Goal: Find specific page/section: Find specific page/section

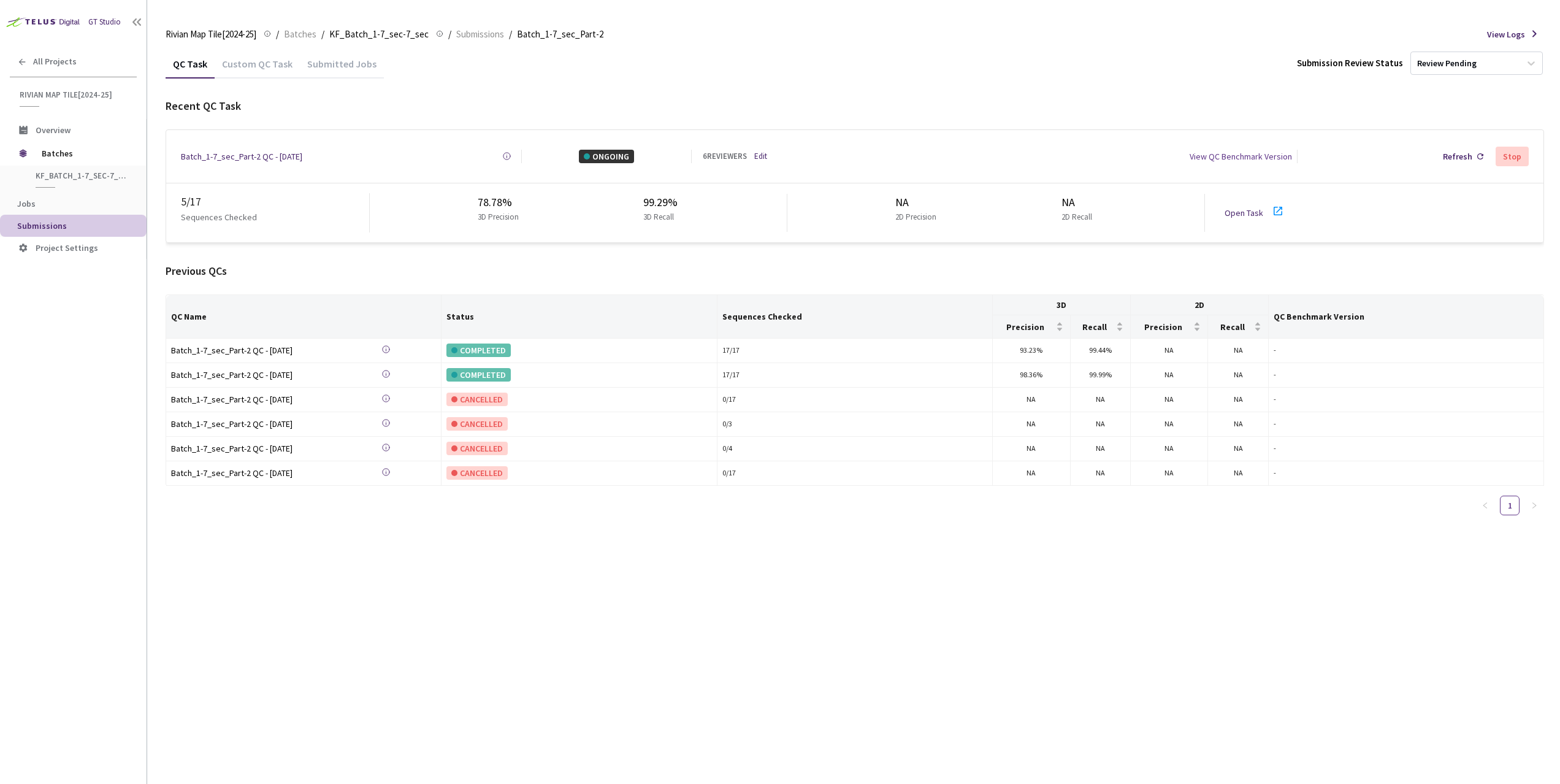
click at [260, 57] on div "Custom QC Task" at bounding box center [257, 62] width 85 height 26
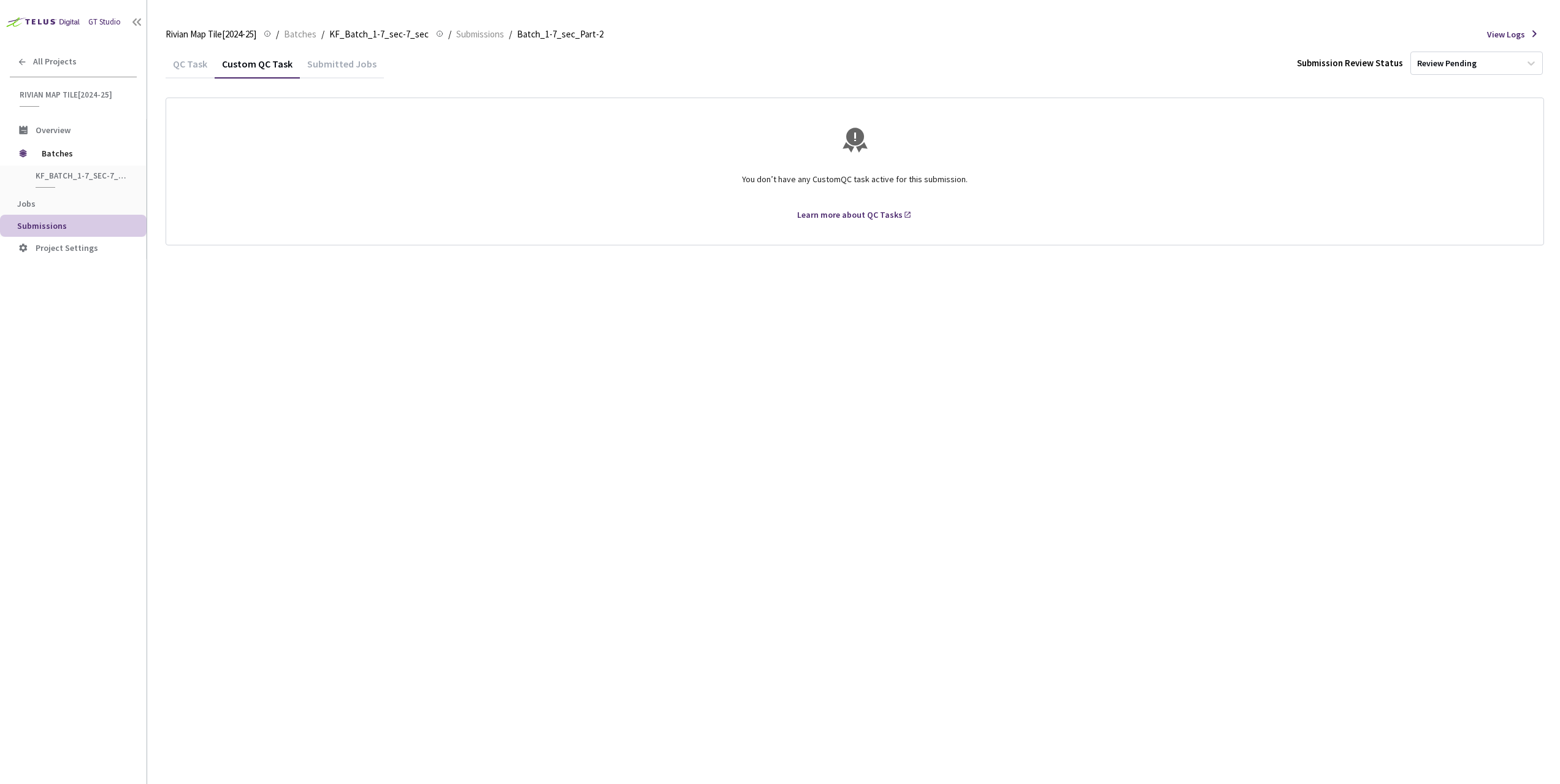
click at [310, 64] on div "Submitted Jobs" at bounding box center [342, 68] width 84 height 21
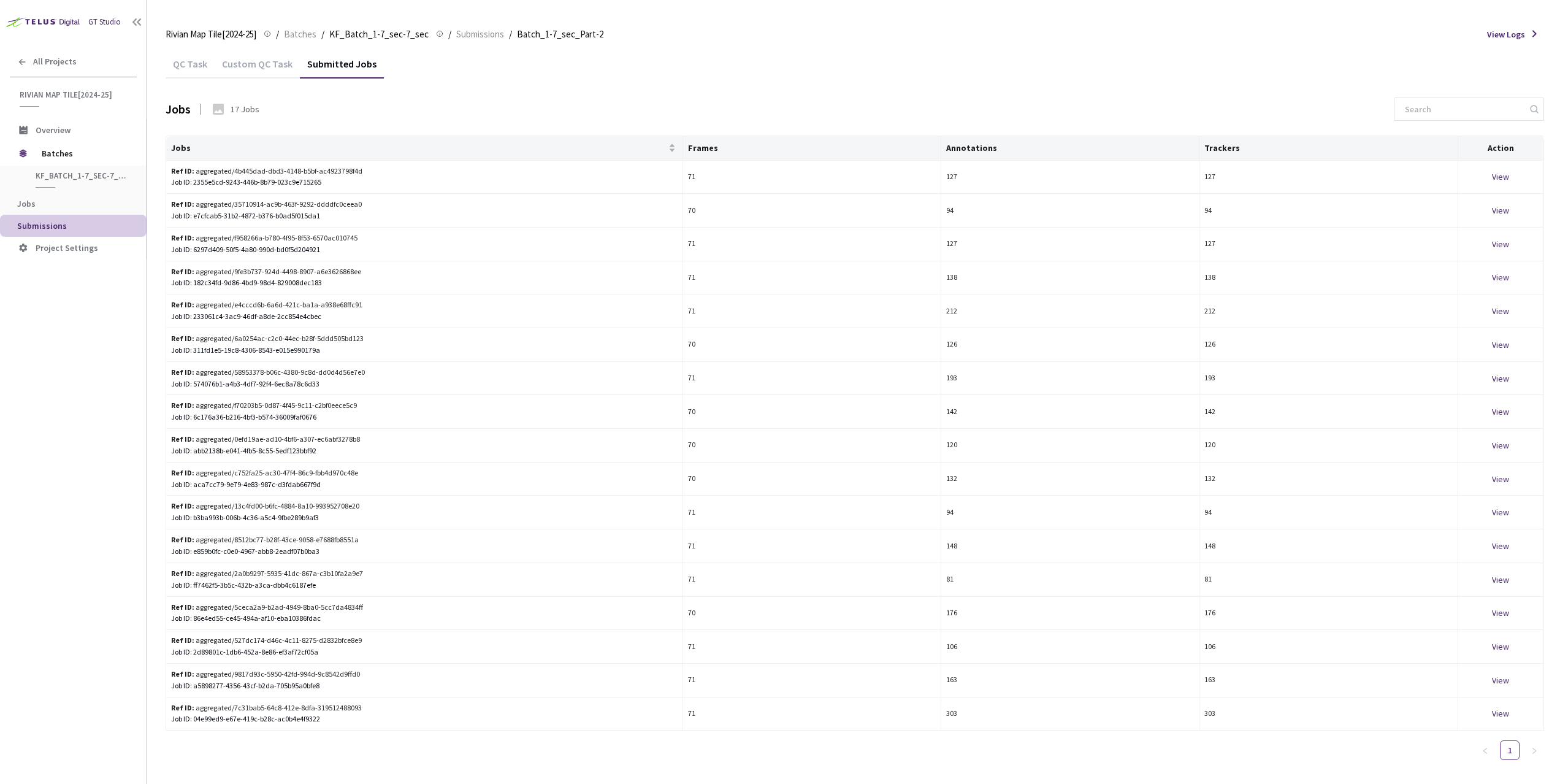
click at [273, 65] on div "Custom QC Task" at bounding box center [257, 68] width 85 height 21
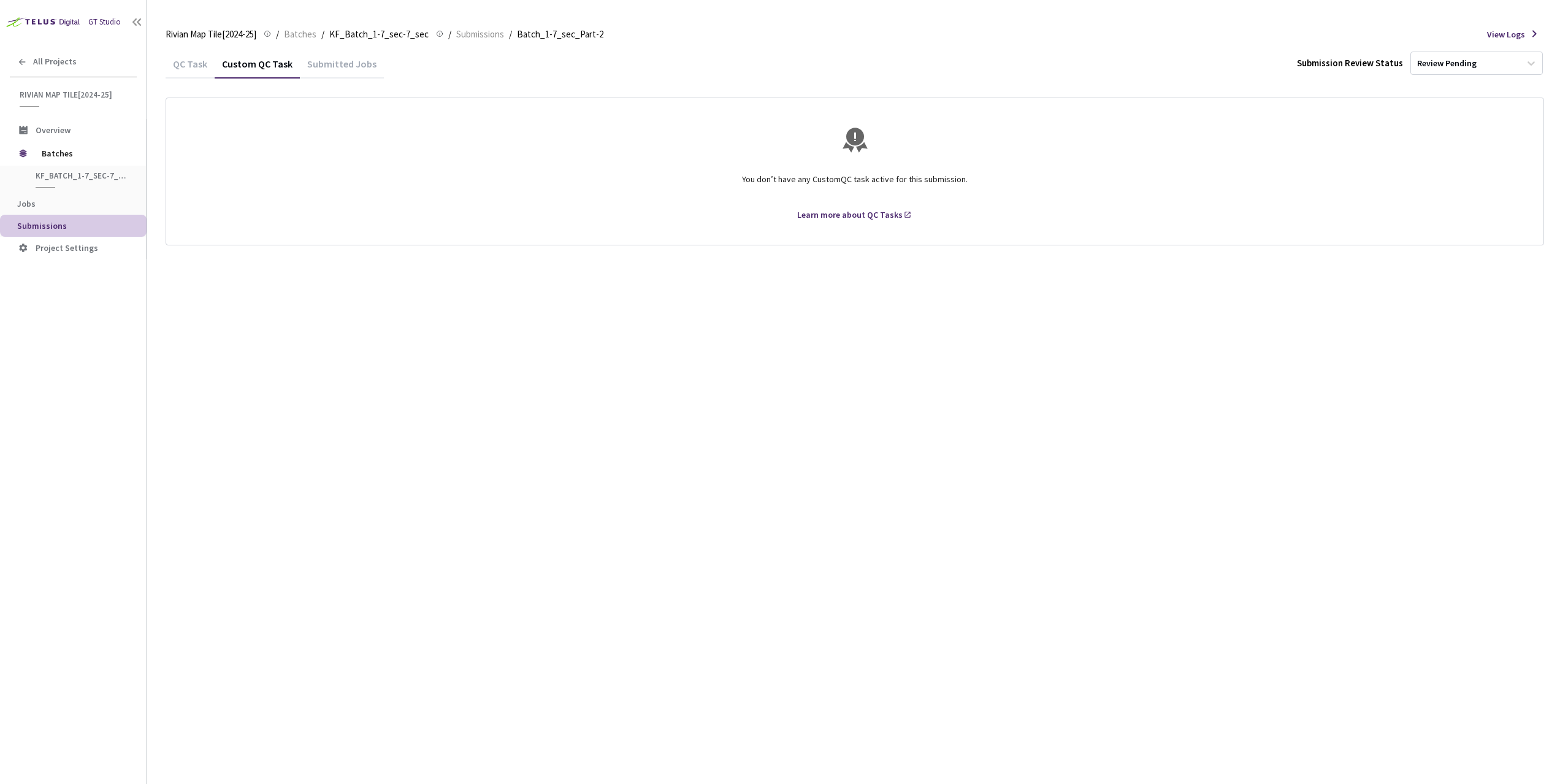
click at [190, 63] on div "QC Task" at bounding box center [190, 68] width 49 height 21
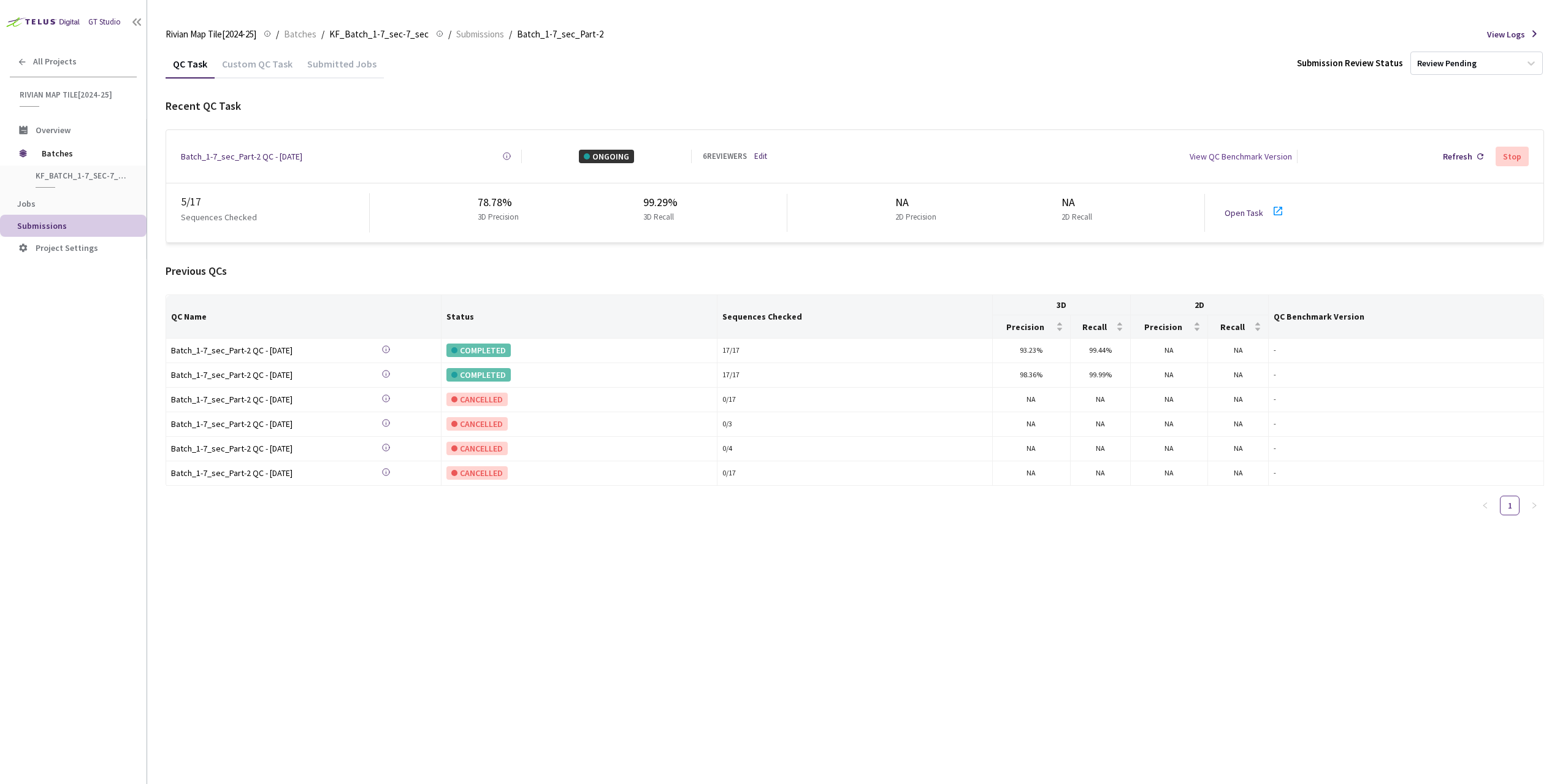
click at [232, 68] on div "Custom QC Task" at bounding box center [257, 68] width 85 height 21
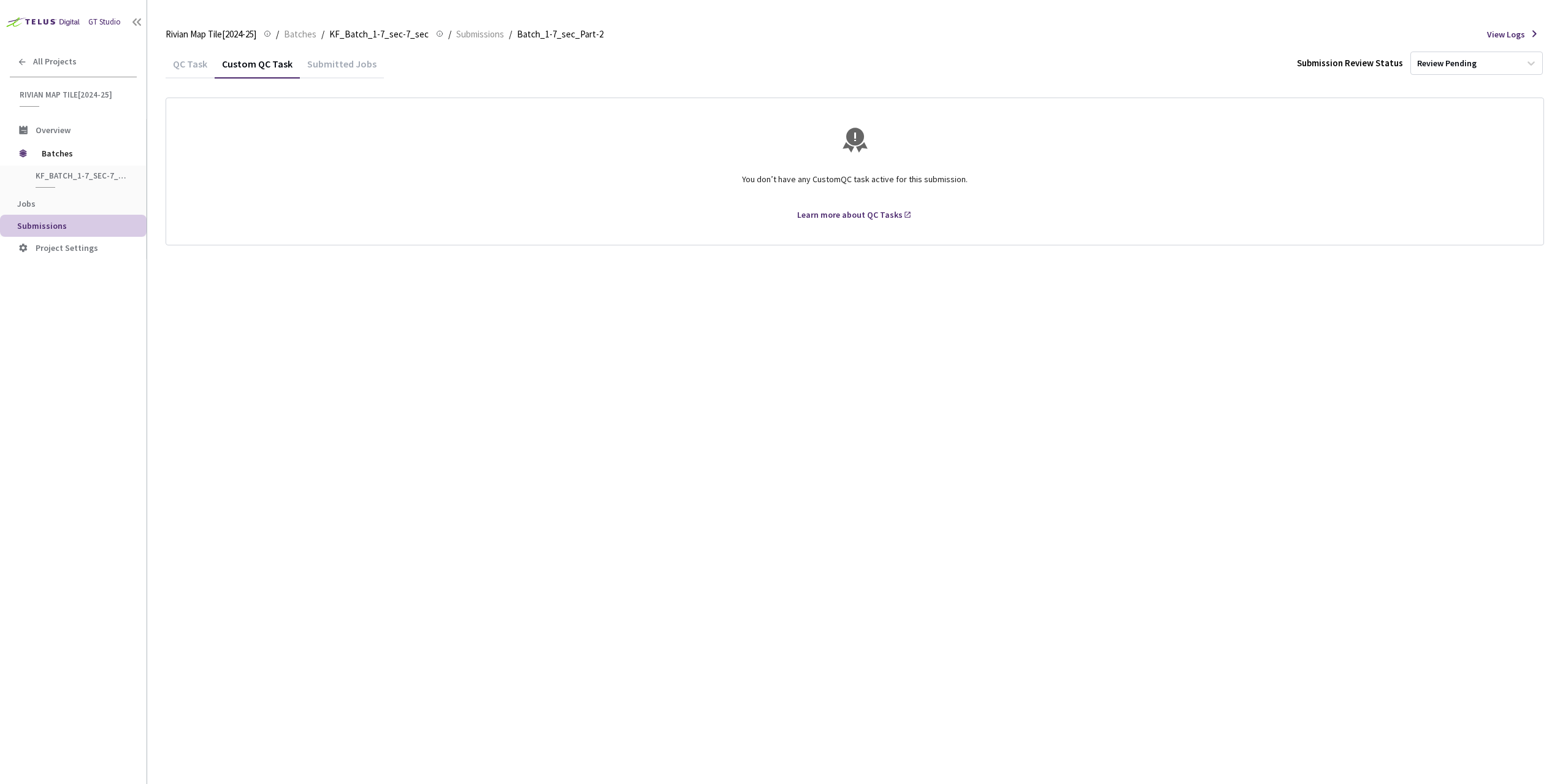
click at [318, 67] on div "Submitted Jobs" at bounding box center [342, 68] width 84 height 21
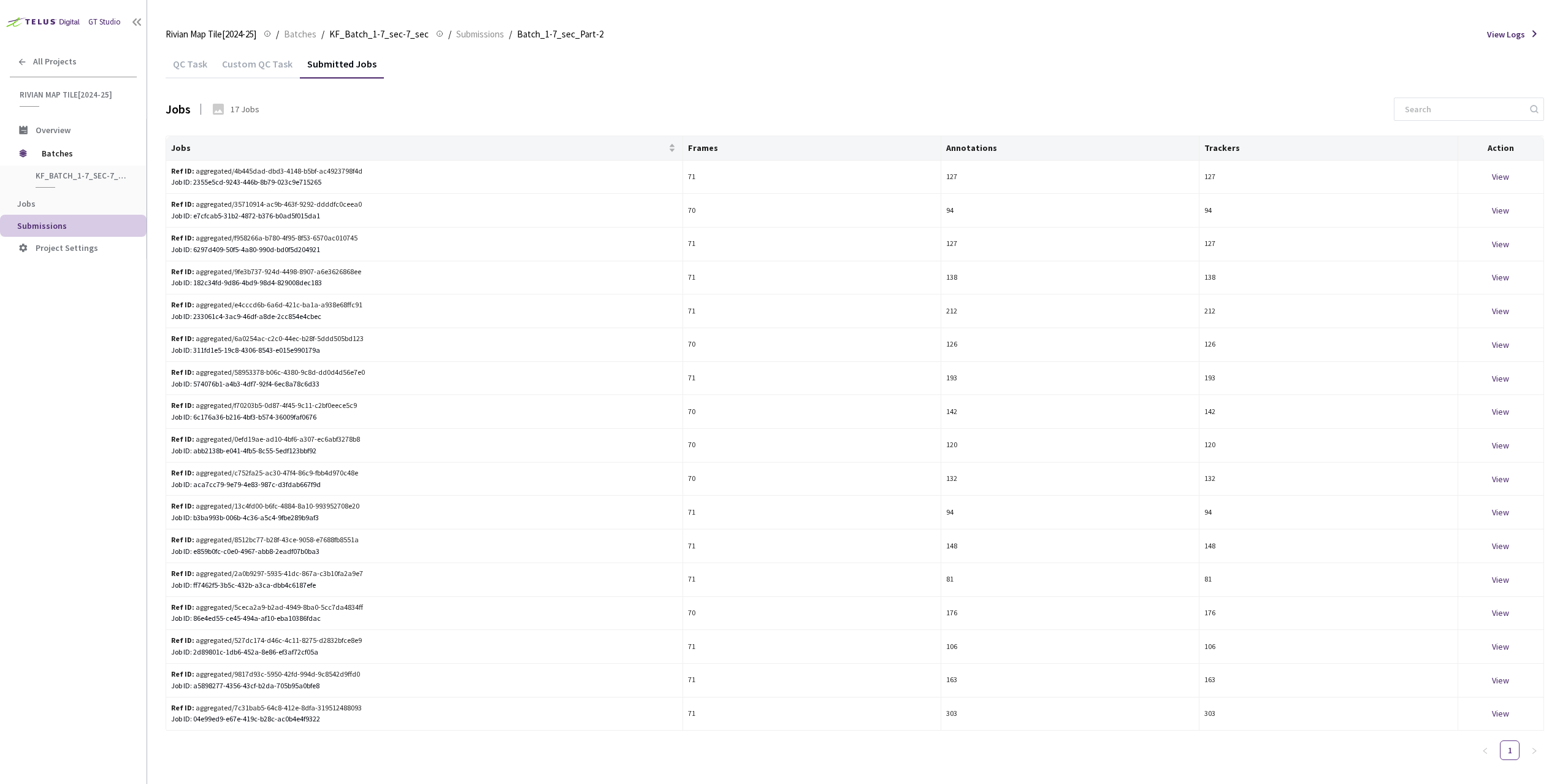
drag, startPoint x: 252, startPoint y: 72, endPoint x: 230, endPoint y: 72, distance: 22.0
click at [251, 72] on div "Custom QC Task" at bounding box center [257, 68] width 85 height 21
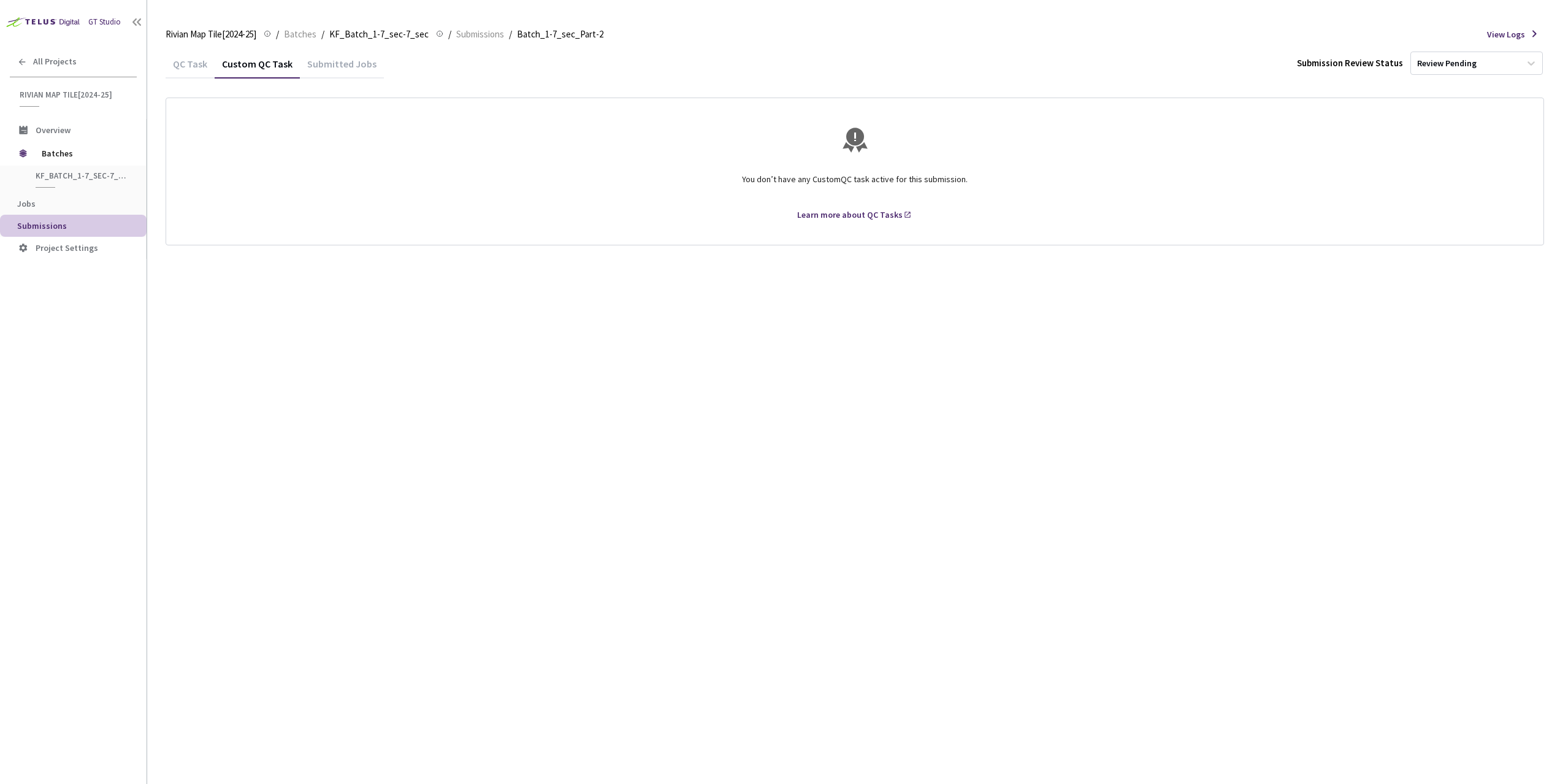
click at [198, 71] on div "QC Task" at bounding box center [190, 68] width 49 height 21
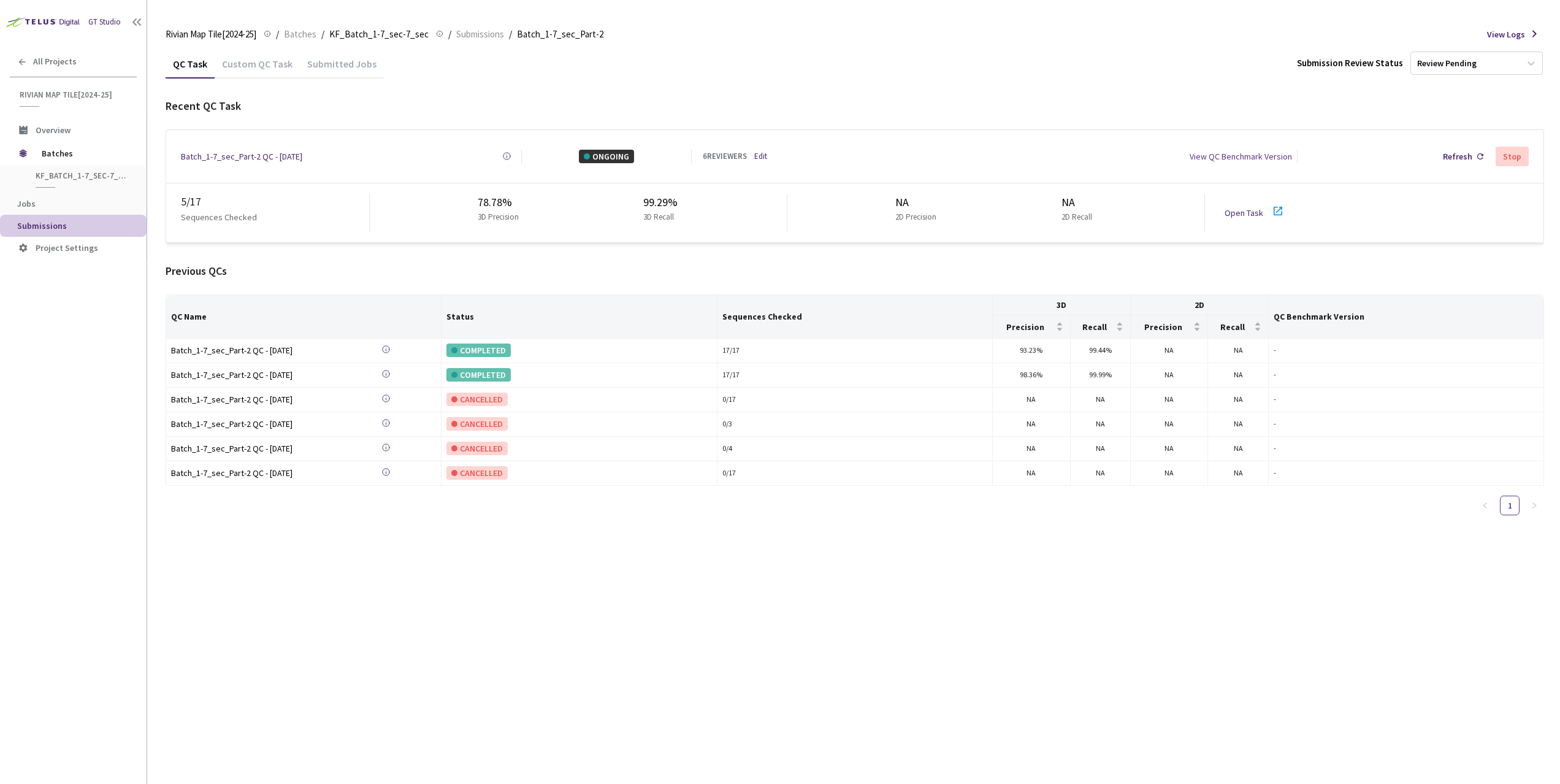
click at [240, 70] on div "Custom QC Task" at bounding box center [257, 68] width 85 height 21
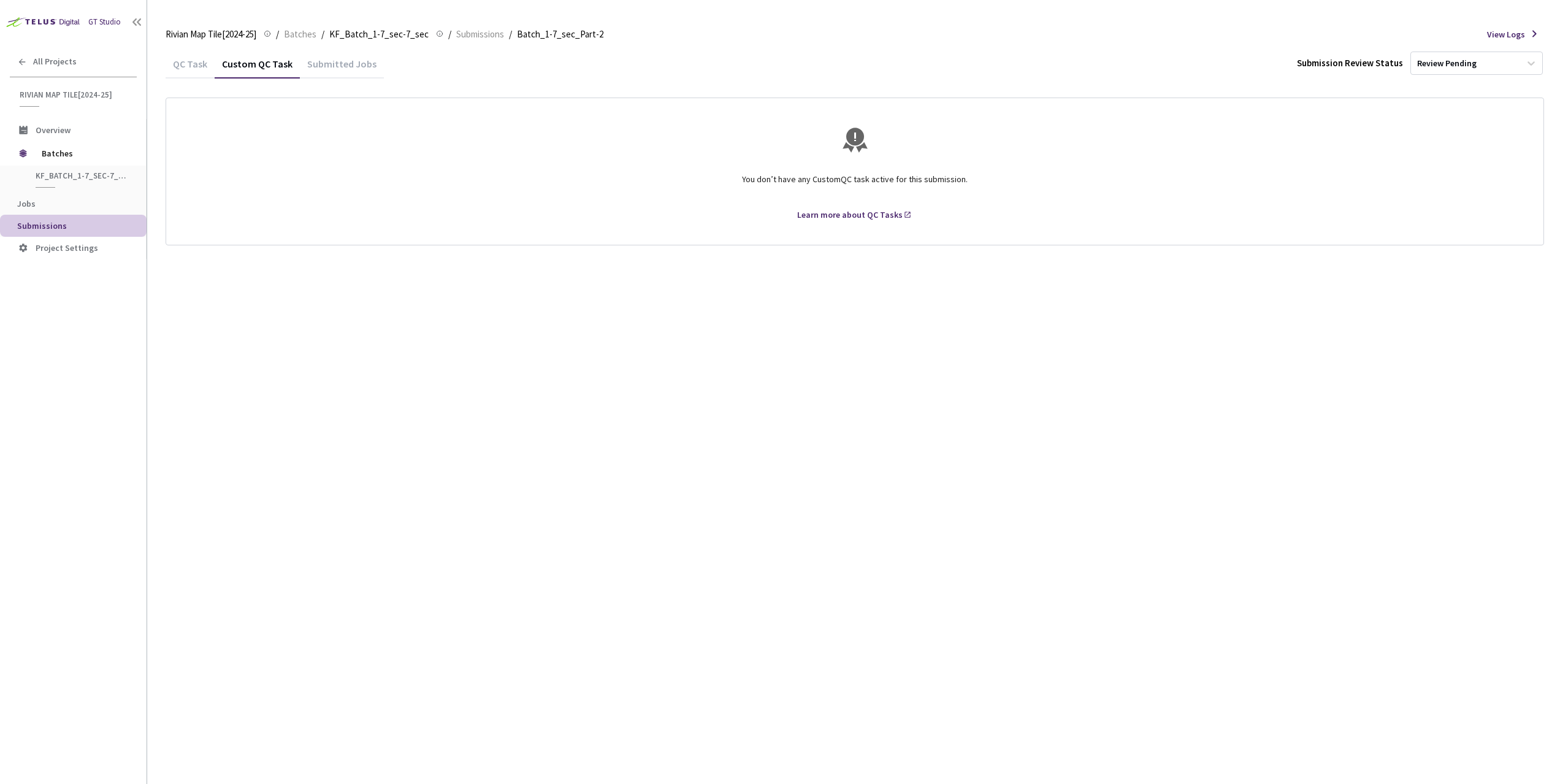
click at [315, 64] on div "Submitted Jobs" at bounding box center [342, 68] width 84 height 21
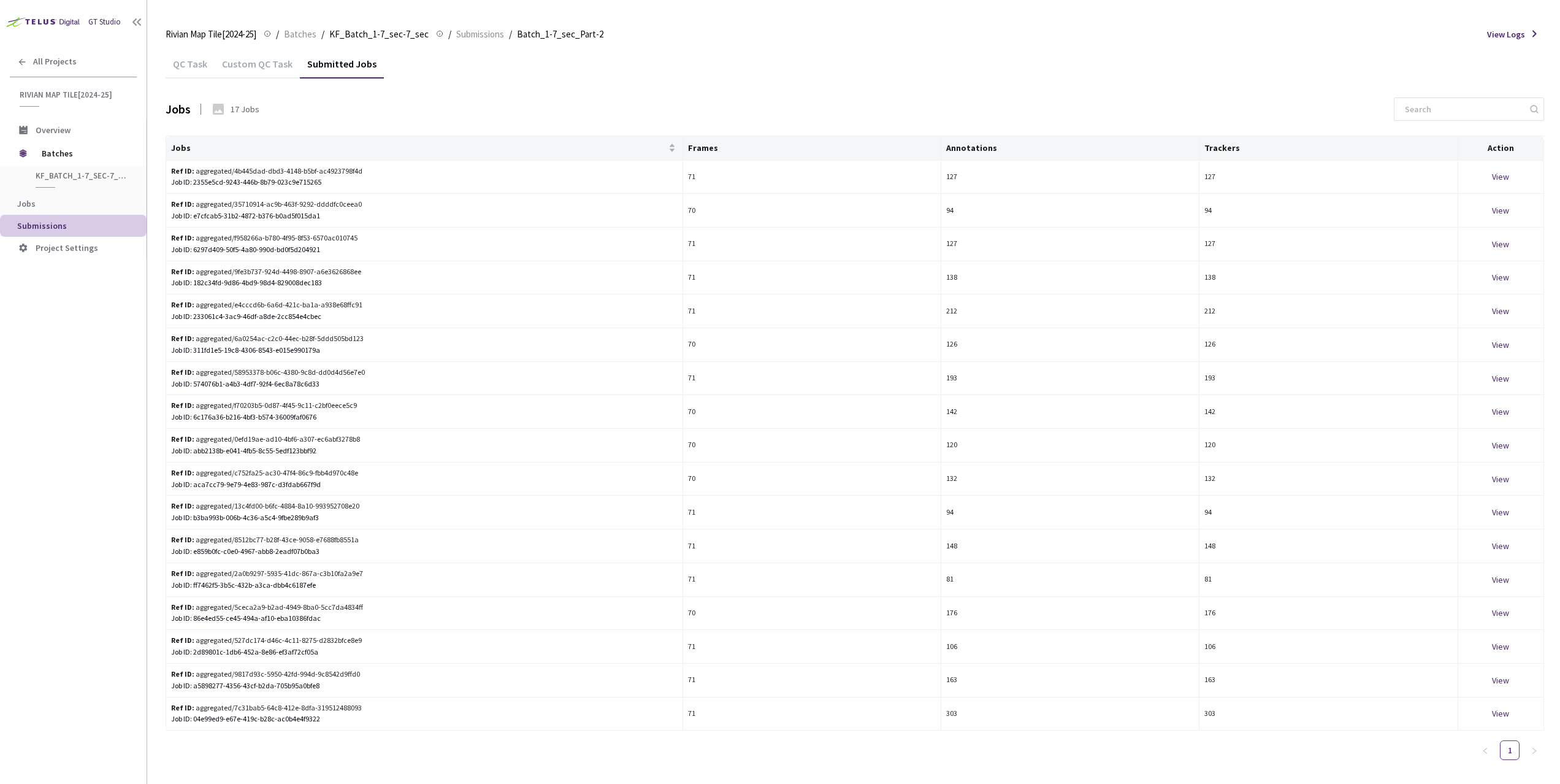
drag, startPoint x: 272, startPoint y: 69, endPoint x: 252, endPoint y: 73, distance: 20.4
click at [271, 69] on div "Custom QC Task" at bounding box center [257, 68] width 85 height 21
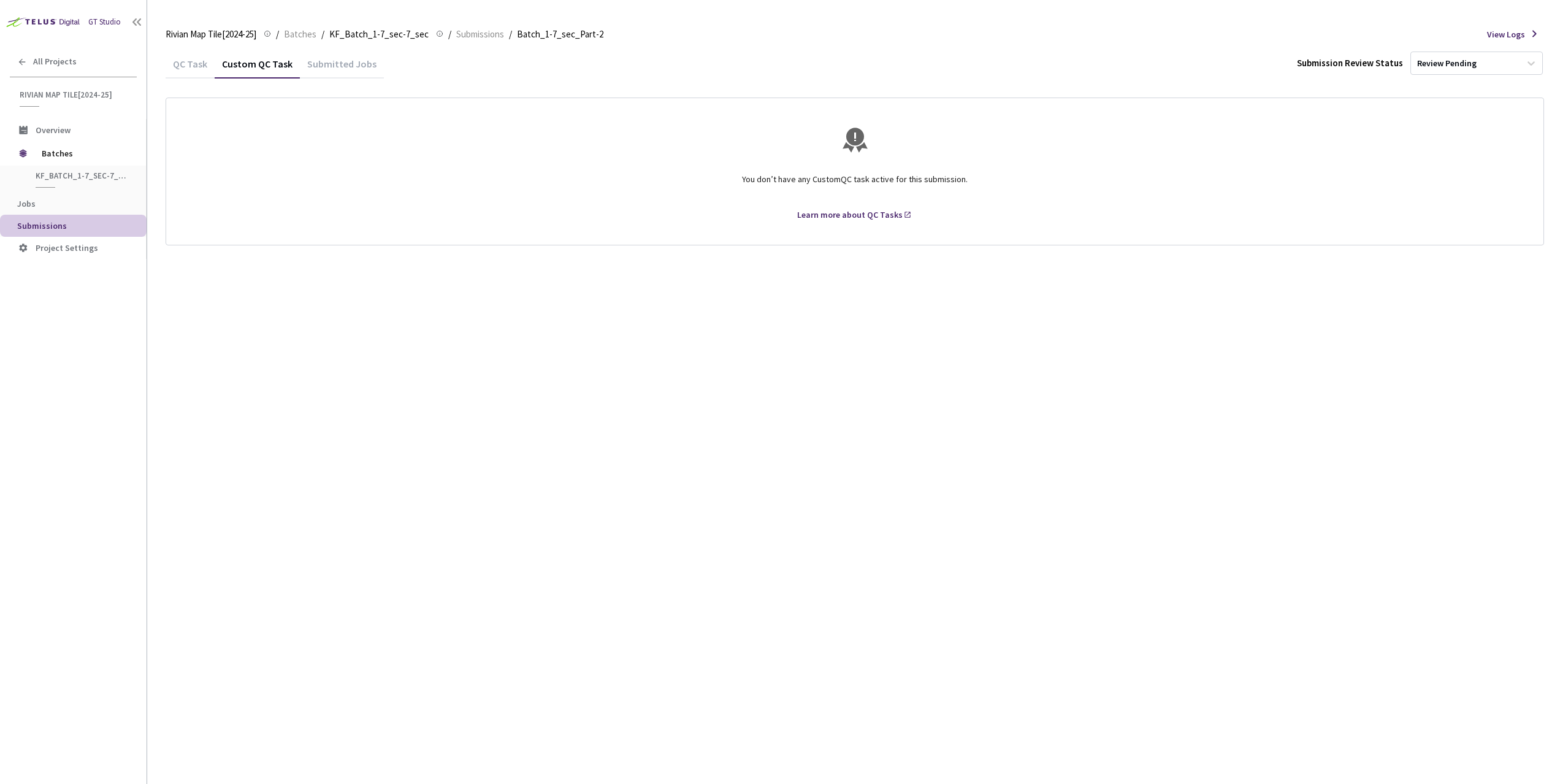
click at [206, 65] on div "QC Task" at bounding box center [190, 68] width 49 height 21
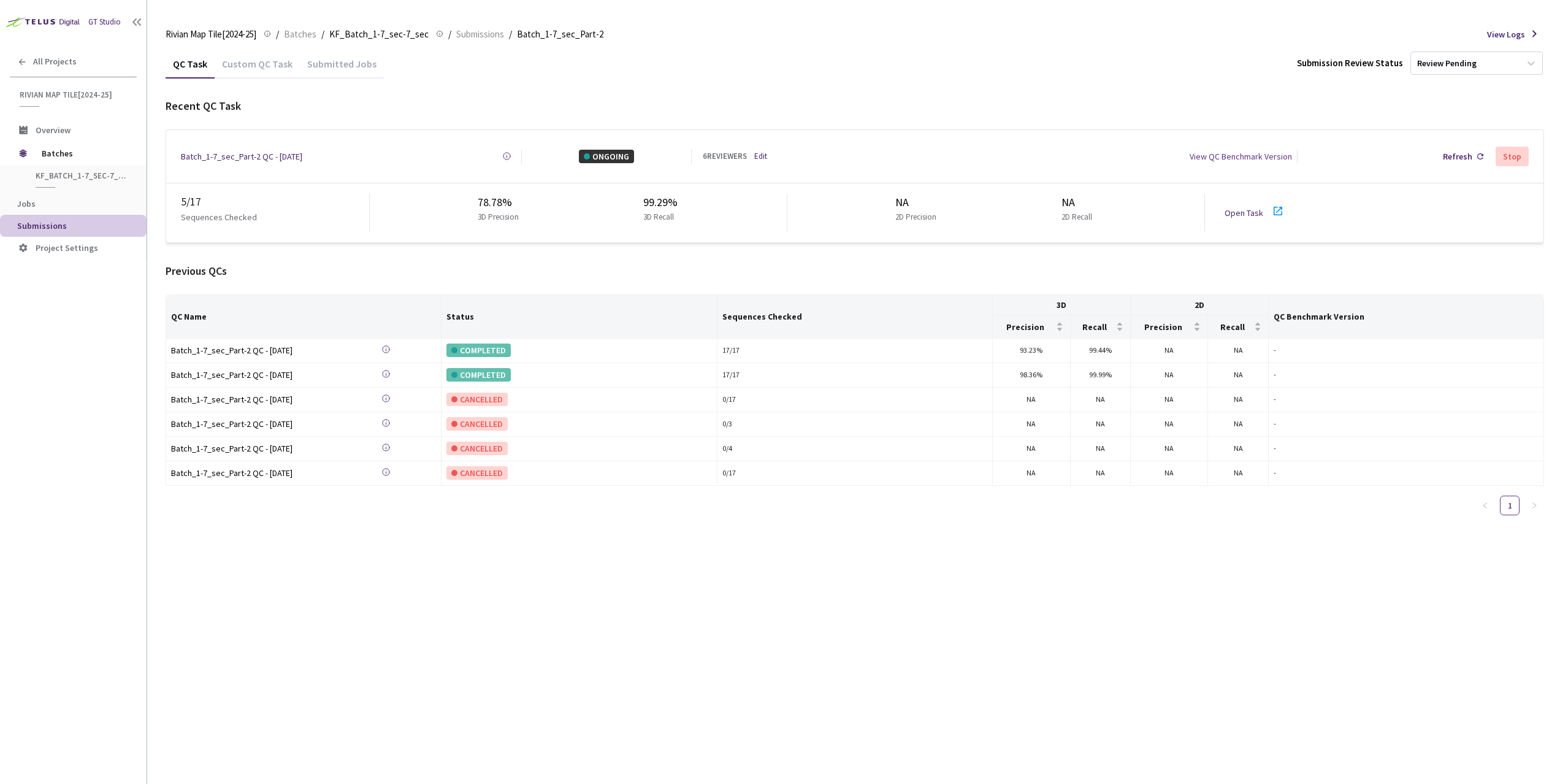
click at [247, 67] on div "Custom QC Task" at bounding box center [257, 68] width 85 height 21
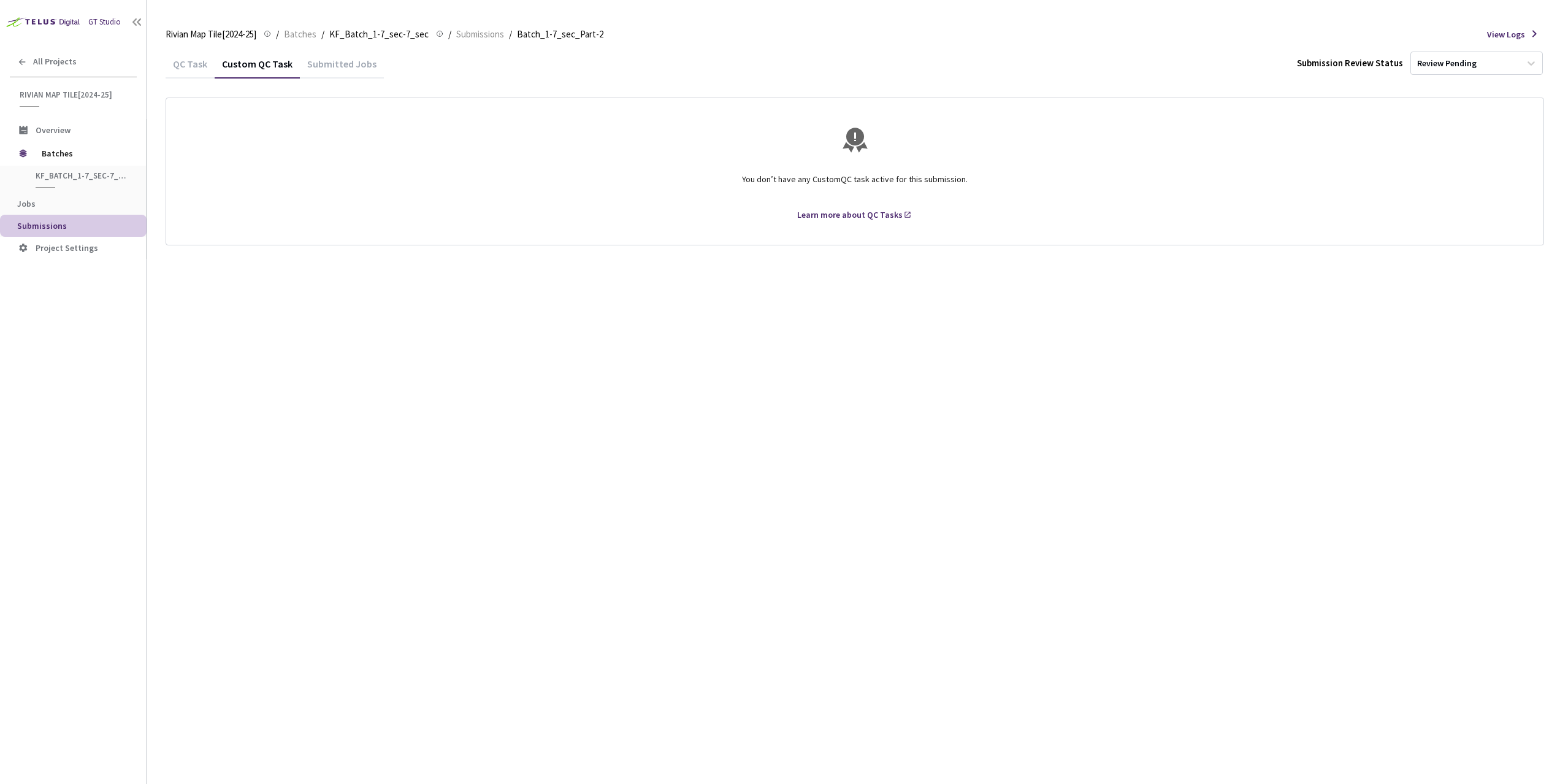
click at [337, 67] on div "Submitted Jobs" at bounding box center [342, 68] width 84 height 21
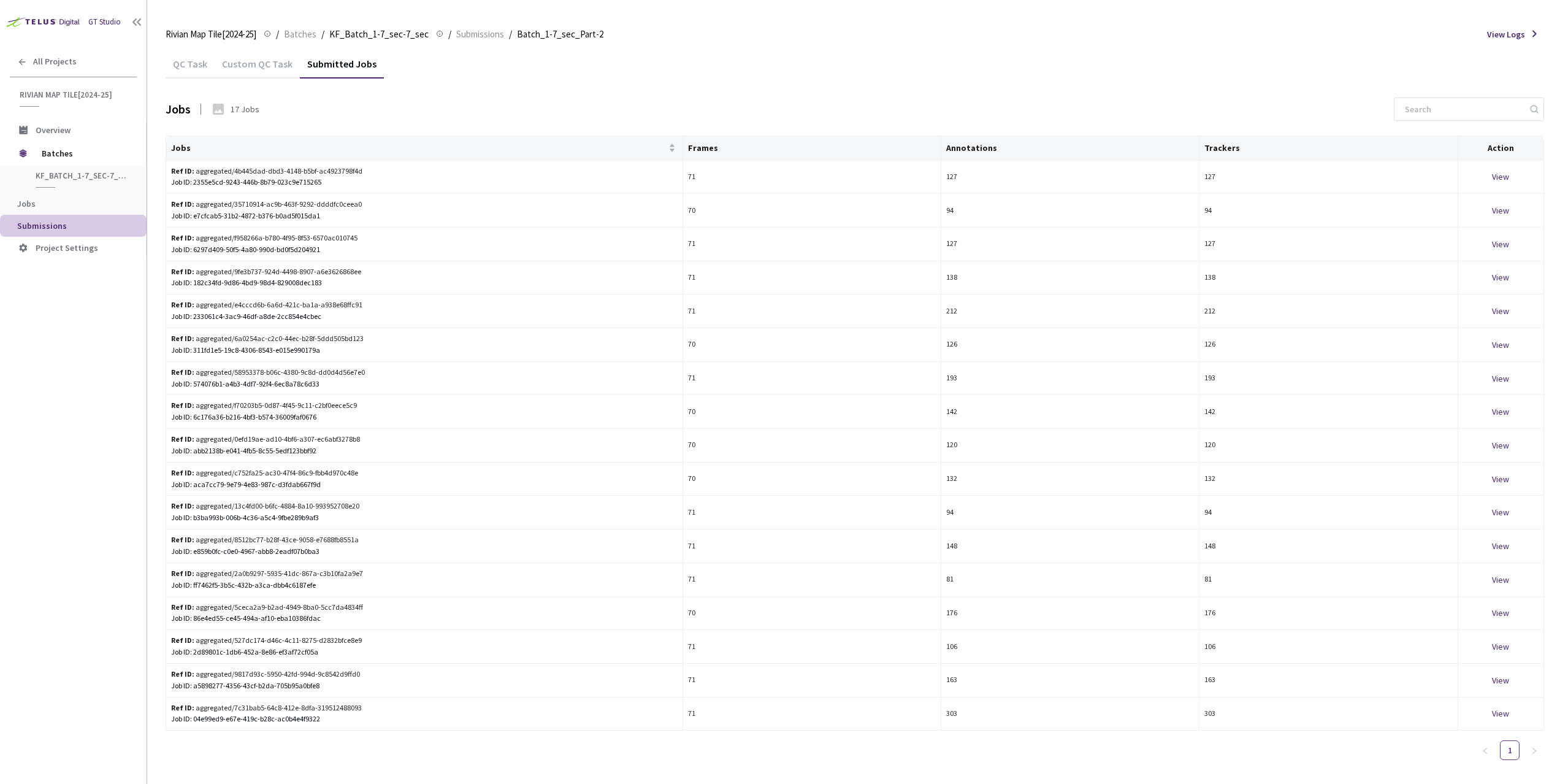
click at [250, 68] on div "Custom QC Task" at bounding box center [257, 68] width 85 height 21
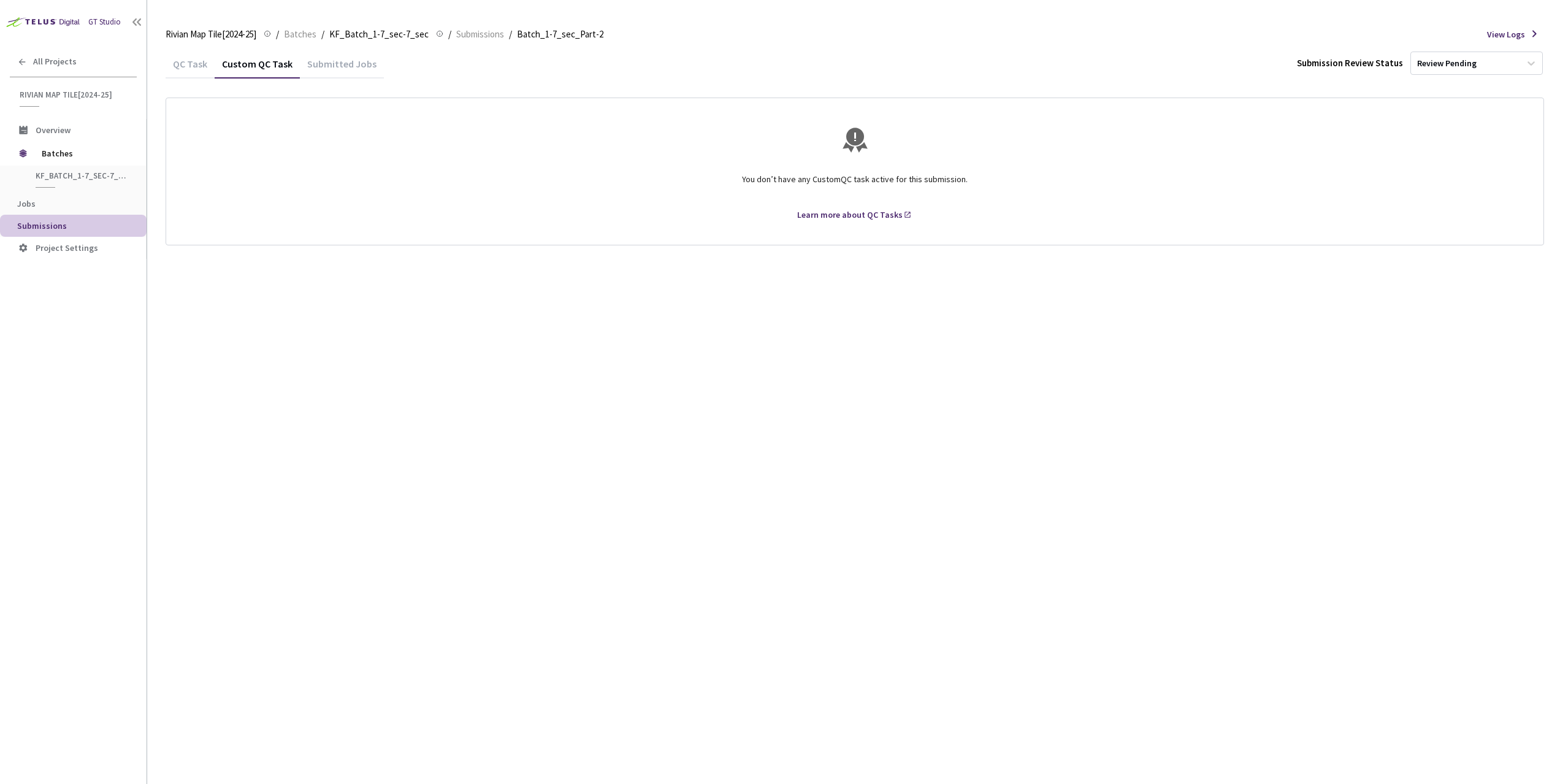
click at [198, 67] on div "QC Task" at bounding box center [190, 68] width 49 height 21
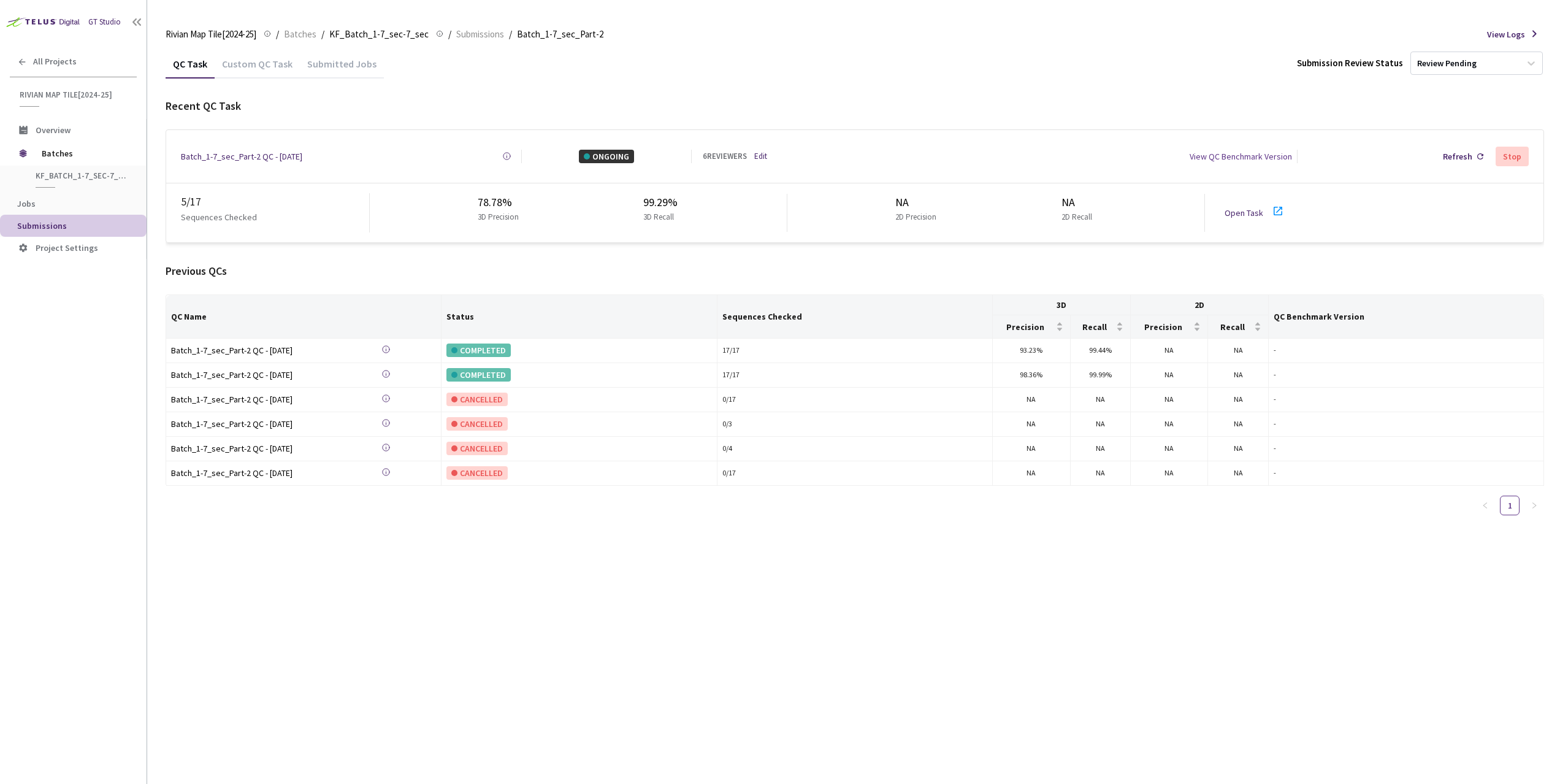
click at [316, 62] on div "Submitted Jobs" at bounding box center [342, 68] width 84 height 21
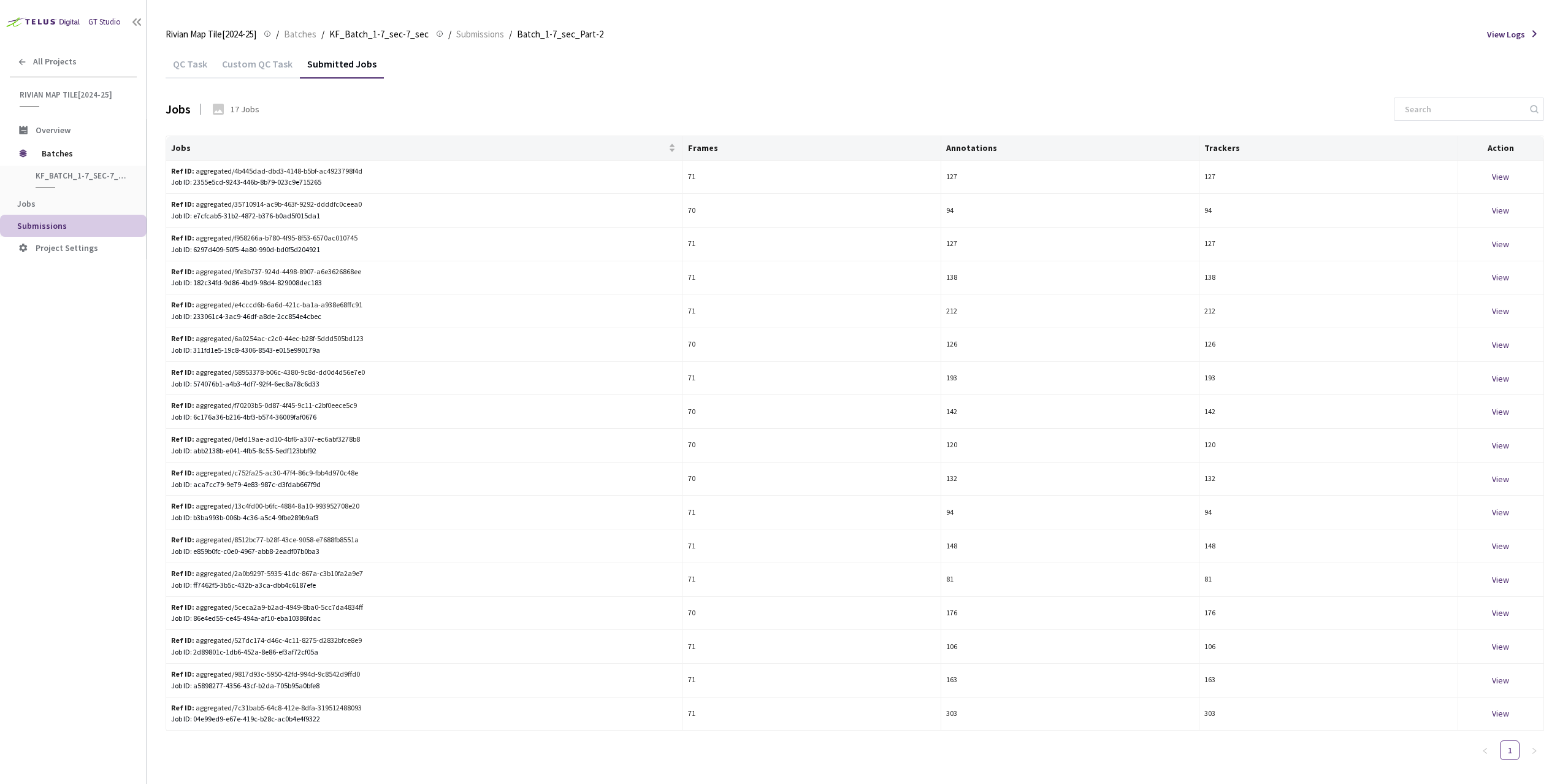
click at [270, 64] on div "Custom QC Task" at bounding box center [257, 68] width 85 height 21
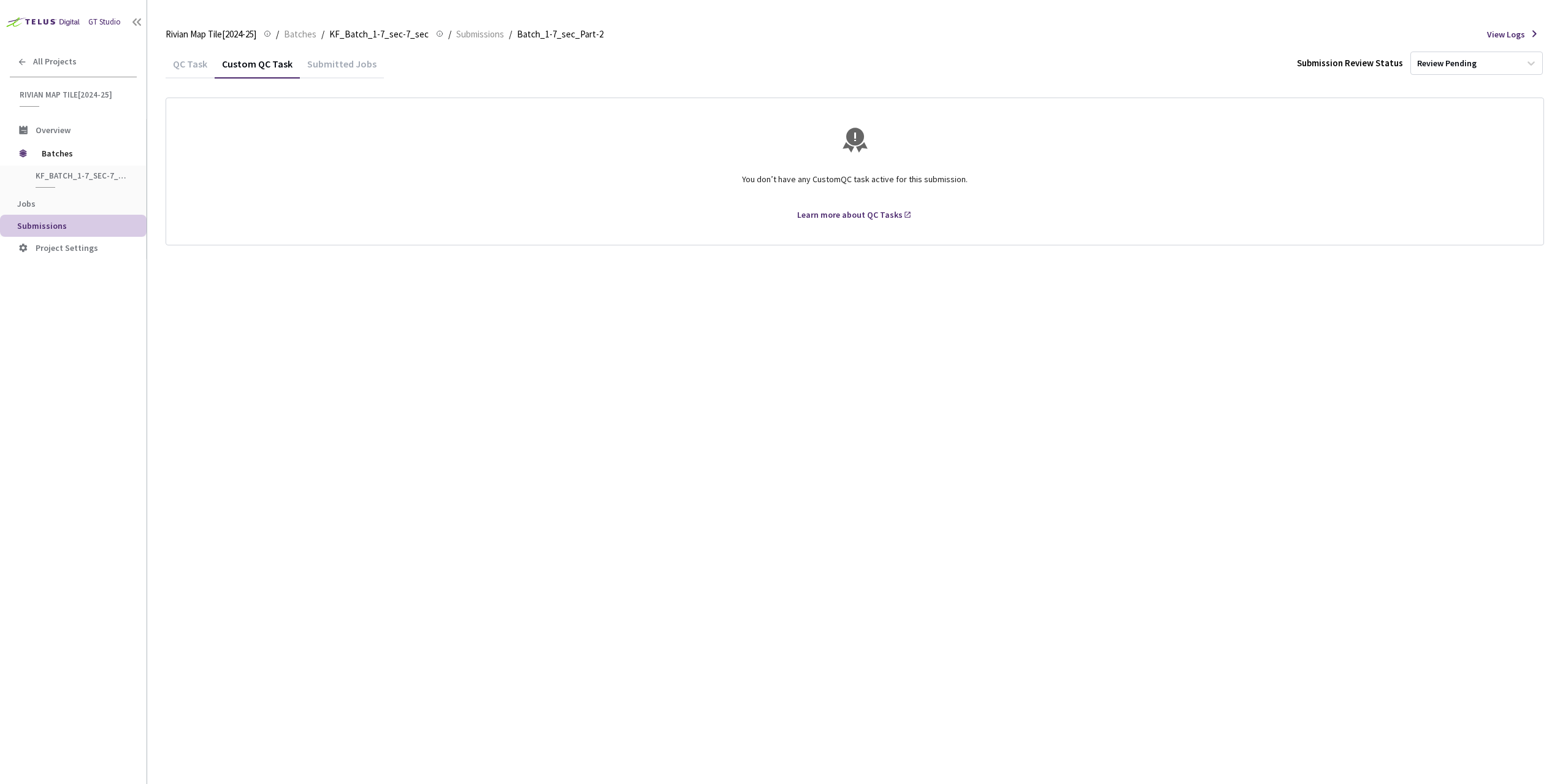
click at [202, 65] on div "QC Task" at bounding box center [190, 68] width 49 height 21
